Goal: Information Seeking & Learning: Learn about a topic

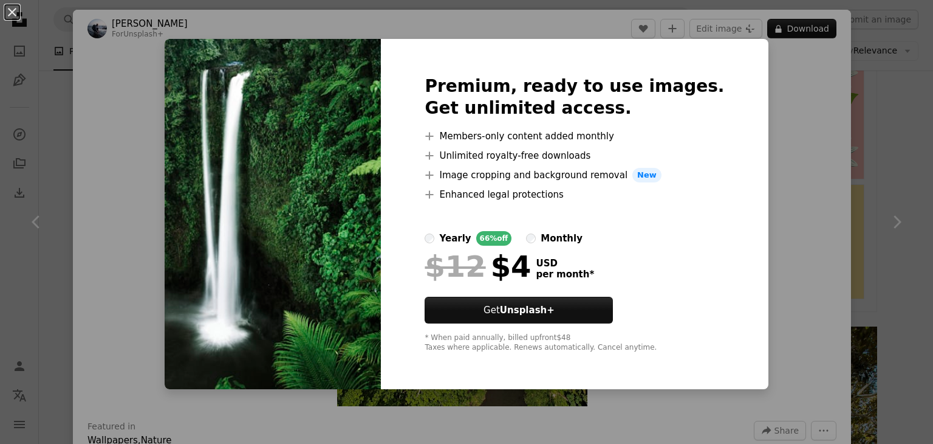
scroll to position [1519, 0]
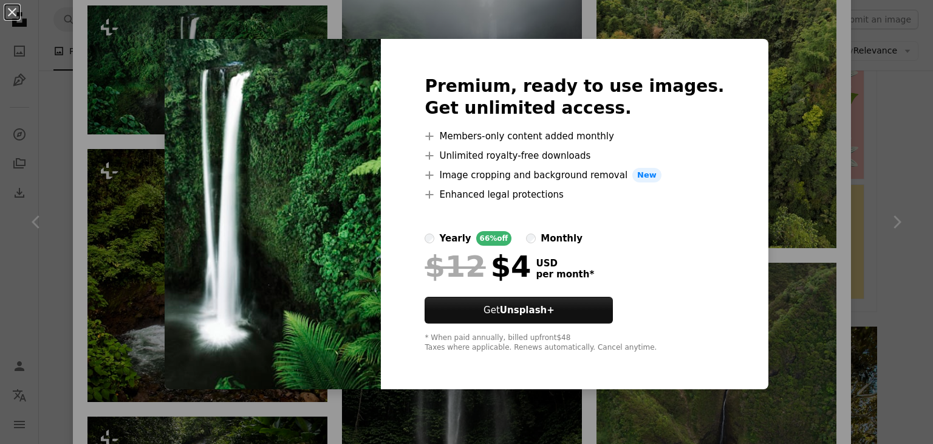
click at [754, 72] on div "An X shape Premium, ready to use images. Get unlimited access. A plus sign Memb…" at bounding box center [466, 222] width 933 height 444
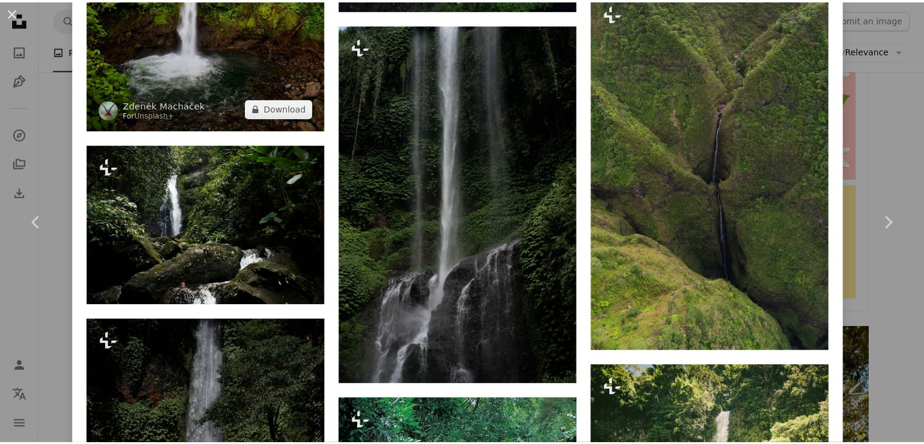
scroll to position [1813, 0]
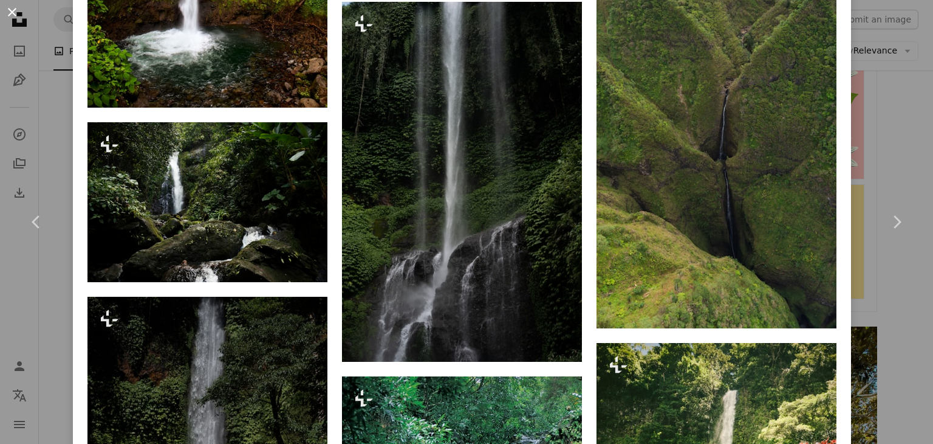
click at [10, 10] on button "An X shape" at bounding box center [12, 12] width 15 height 15
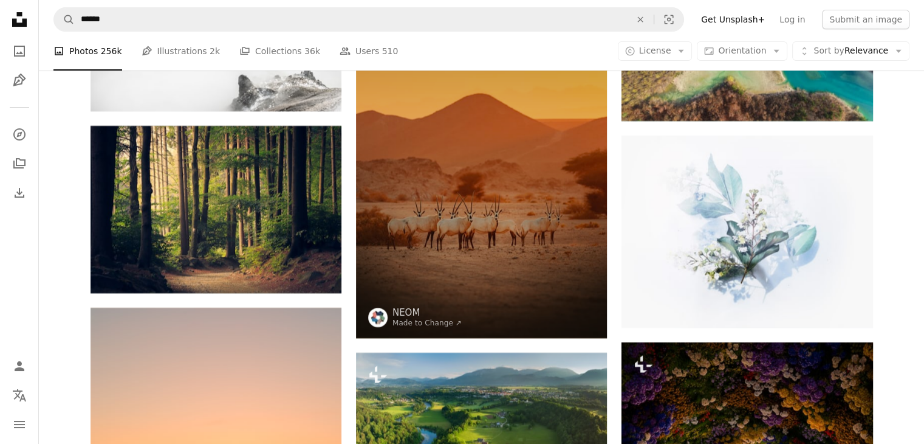
scroll to position [4930, 0]
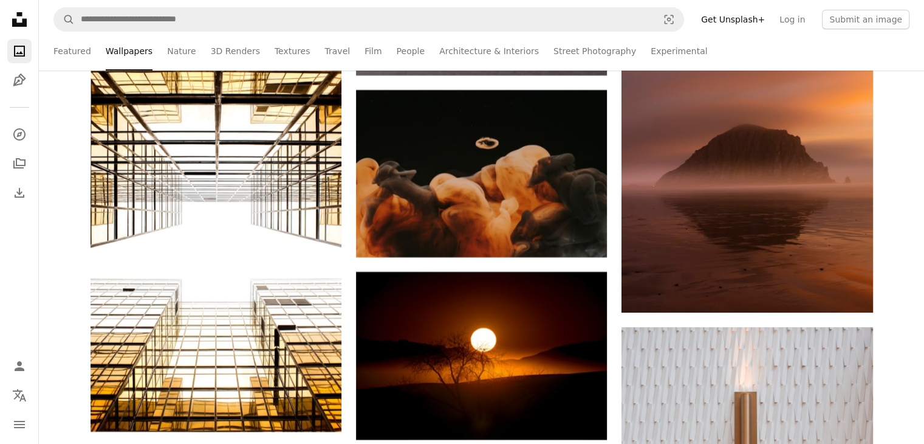
scroll to position [4444, 0]
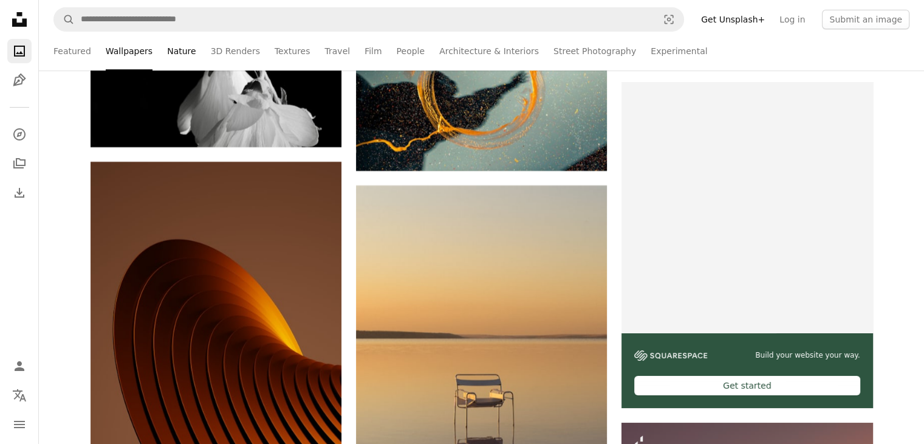
click at [177, 44] on link "Nature" at bounding box center [181, 51] width 29 height 39
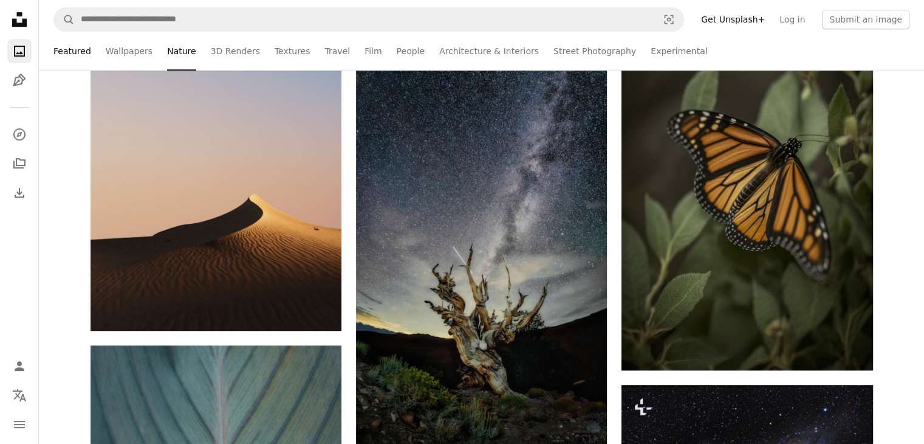
scroll to position [661, 0]
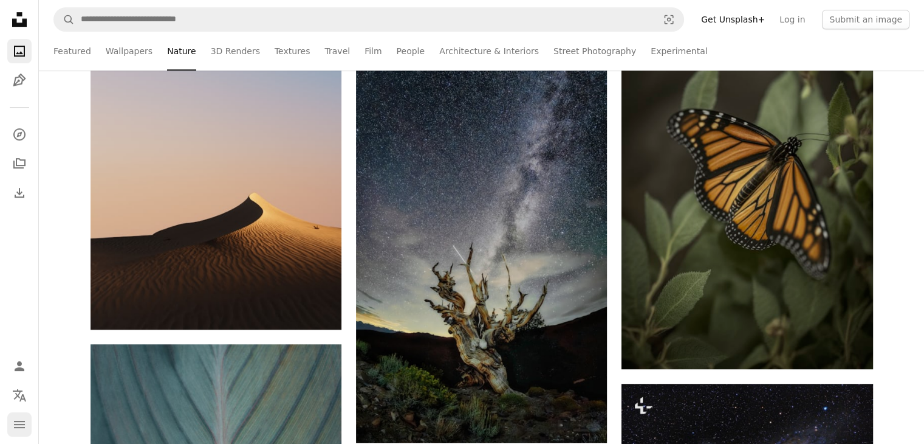
click at [15, 424] on icon "Menu" at bounding box center [19, 424] width 11 height 7
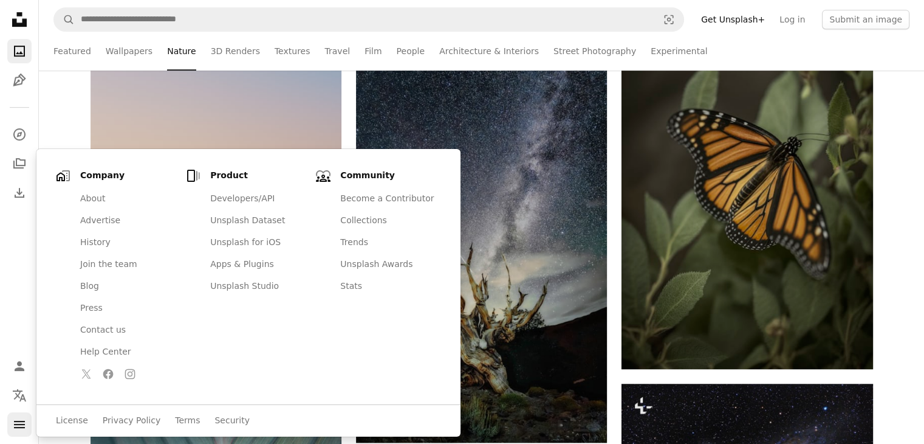
click at [15, 424] on icon "Menu" at bounding box center [19, 424] width 11 height 7
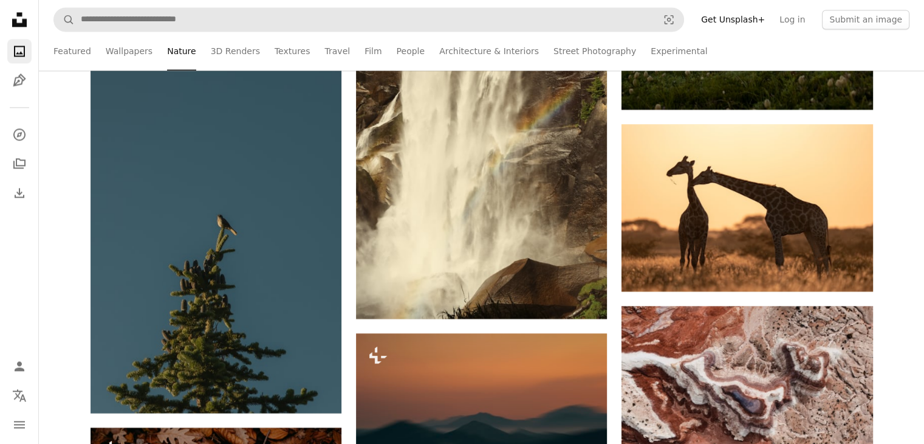
scroll to position [2038, 0]
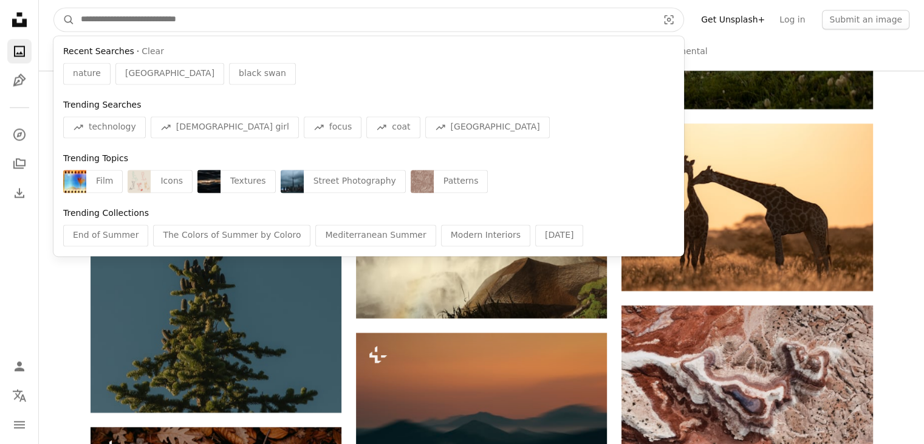
click at [332, 19] on input "Find visuals sitewide" at bounding box center [365, 19] width 580 height 23
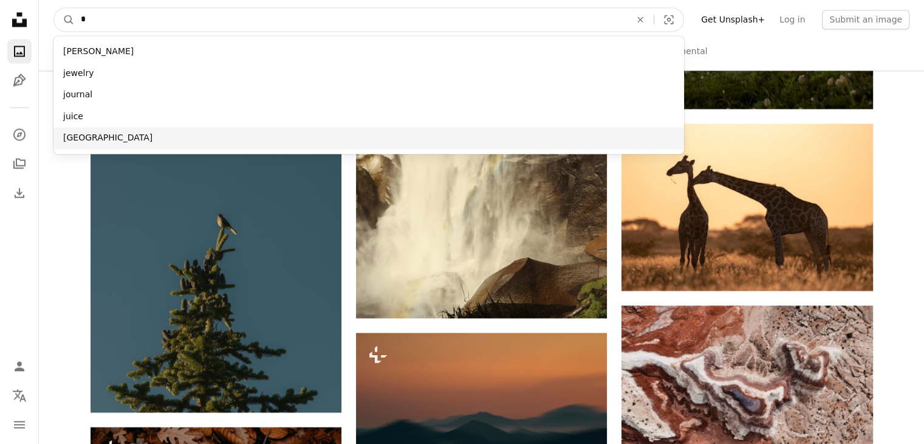
type input "*"
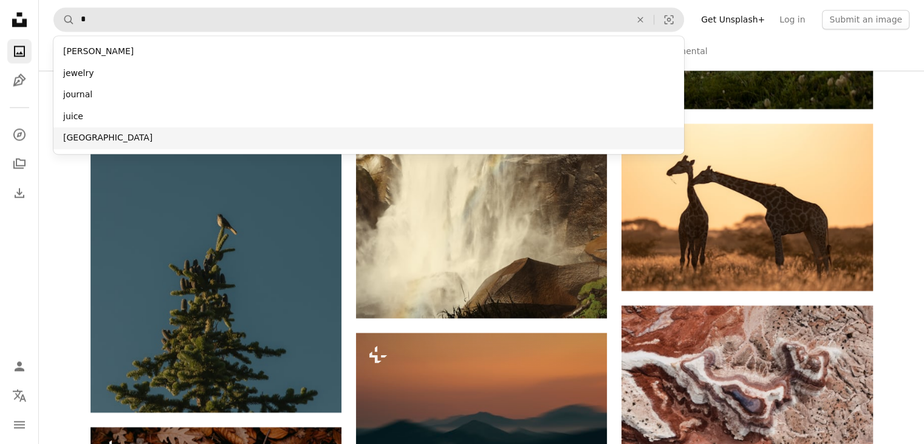
click at [202, 141] on div "[GEOGRAPHIC_DATA]" at bounding box center [368, 138] width 631 height 22
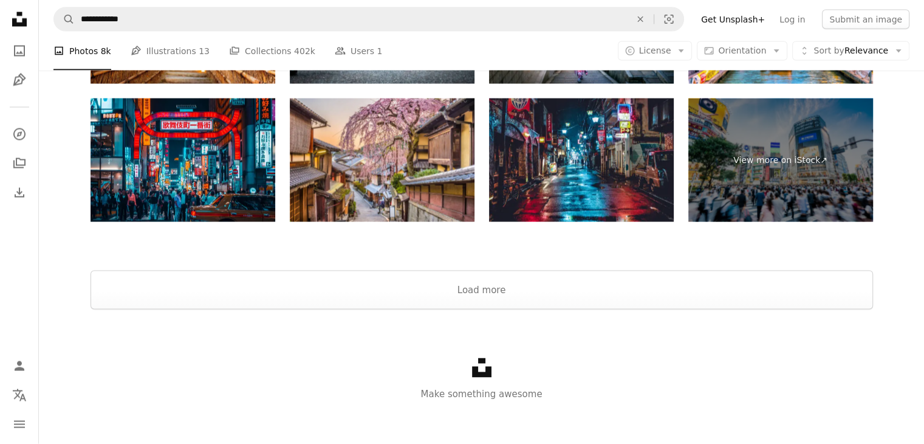
scroll to position [2326, 0]
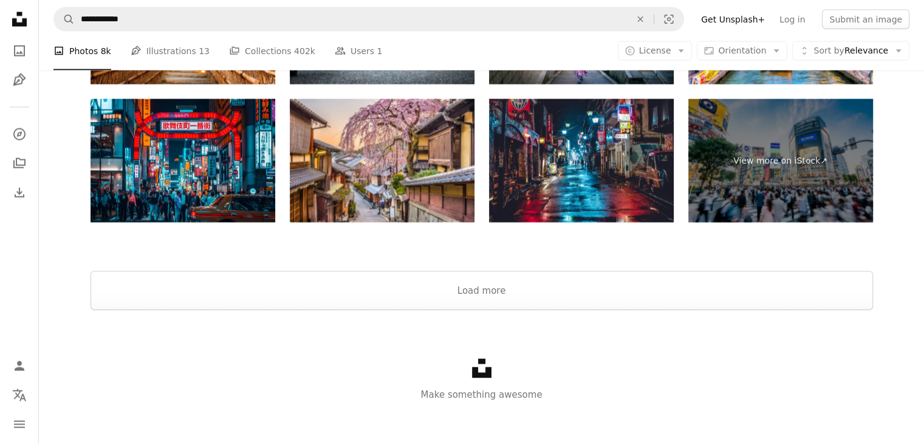
click at [537, 229] on div at bounding box center [481, 231] width 885 height 19
click at [504, 292] on button "Load more" at bounding box center [482, 290] width 783 height 39
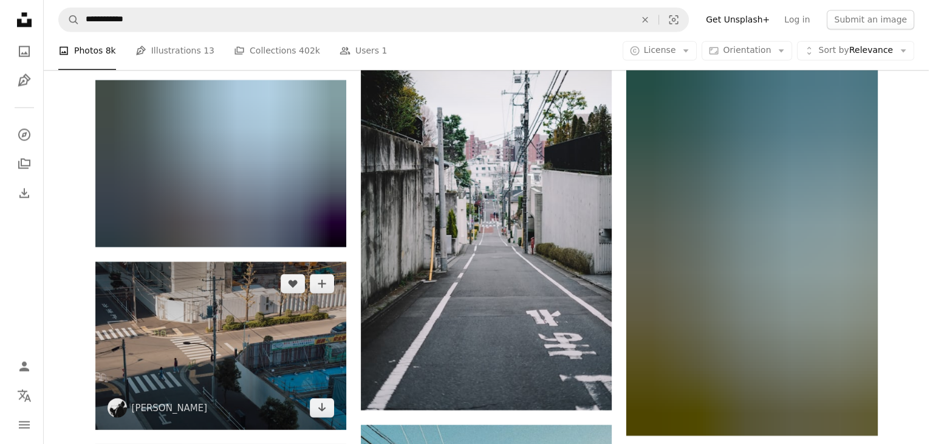
scroll to position [6814, 0]
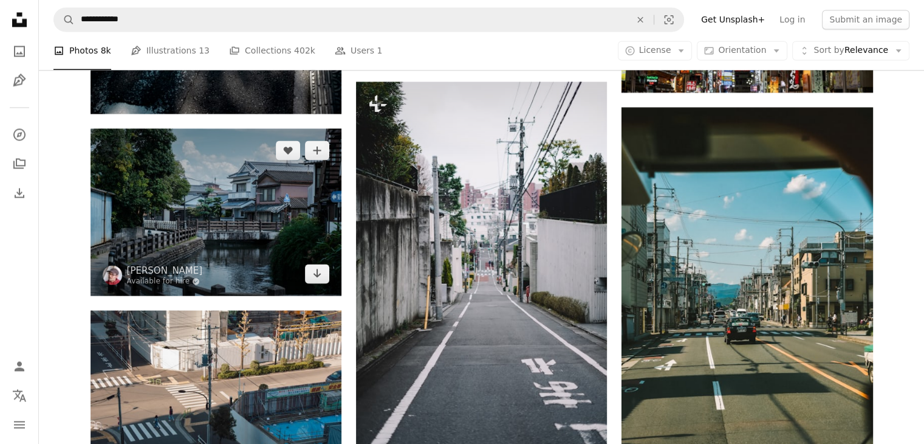
click at [210, 225] on img at bounding box center [216, 211] width 251 height 167
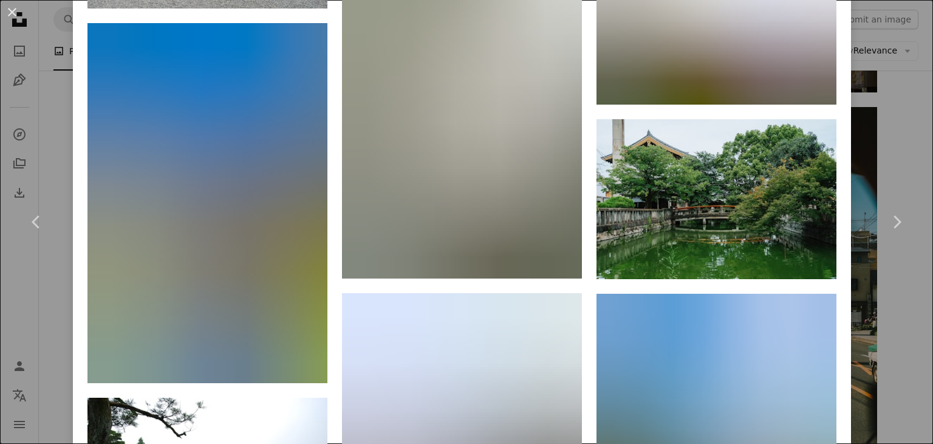
scroll to position [3047, 0]
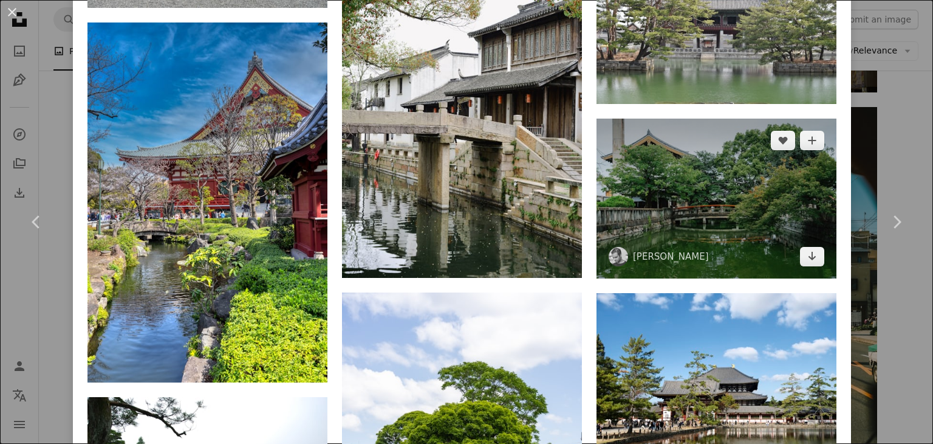
click at [687, 123] on img at bounding box center [717, 199] width 240 height 160
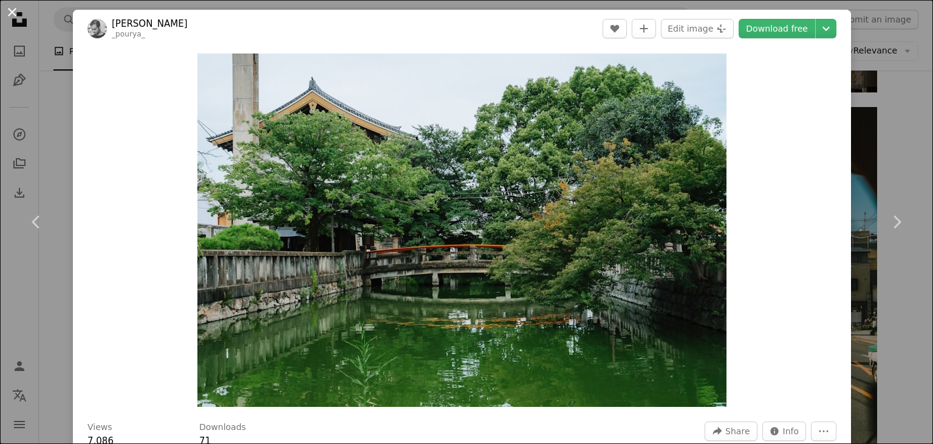
click at [10, 10] on button "An X shape" at bounding box center [12, 12] width 15 height 15
